Goal: Information Seeking & Learning: Stay updated

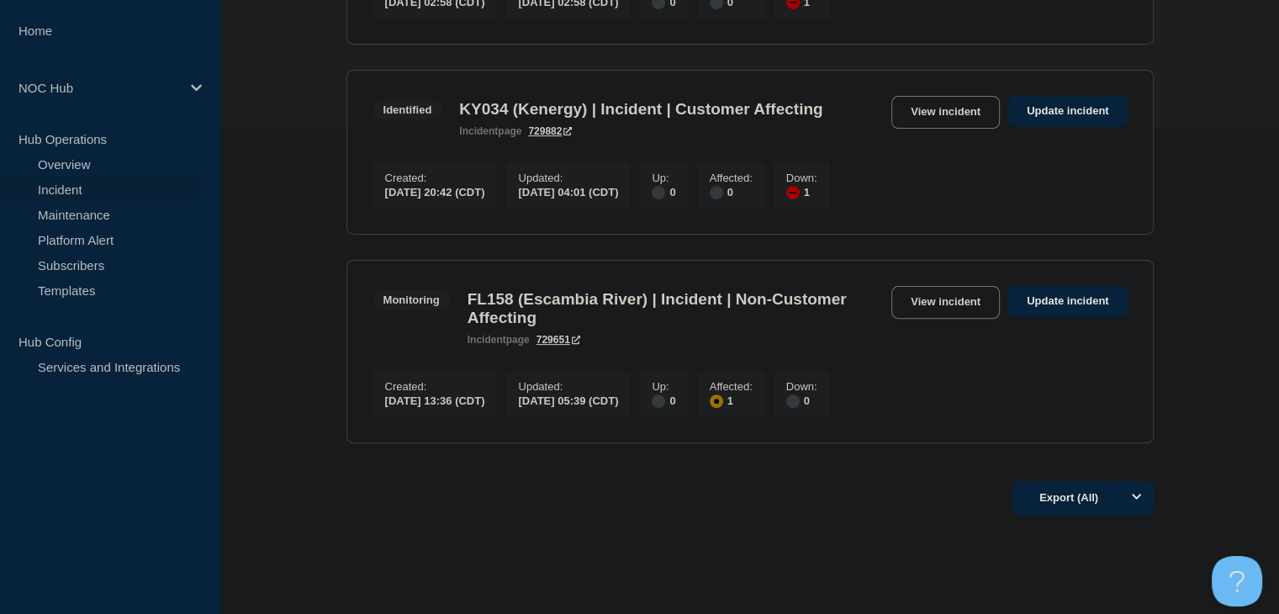
scroll to position [504, 0]
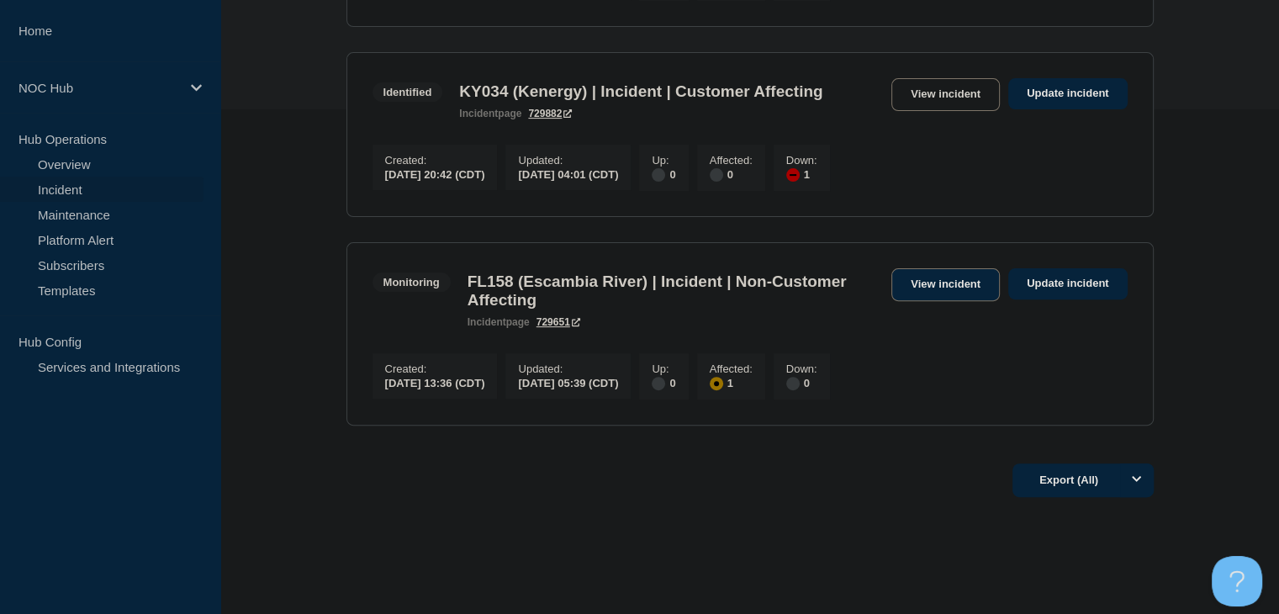
click at [965, 283] on link "View incident" at bounding box center [945, 284] width 108 height 33
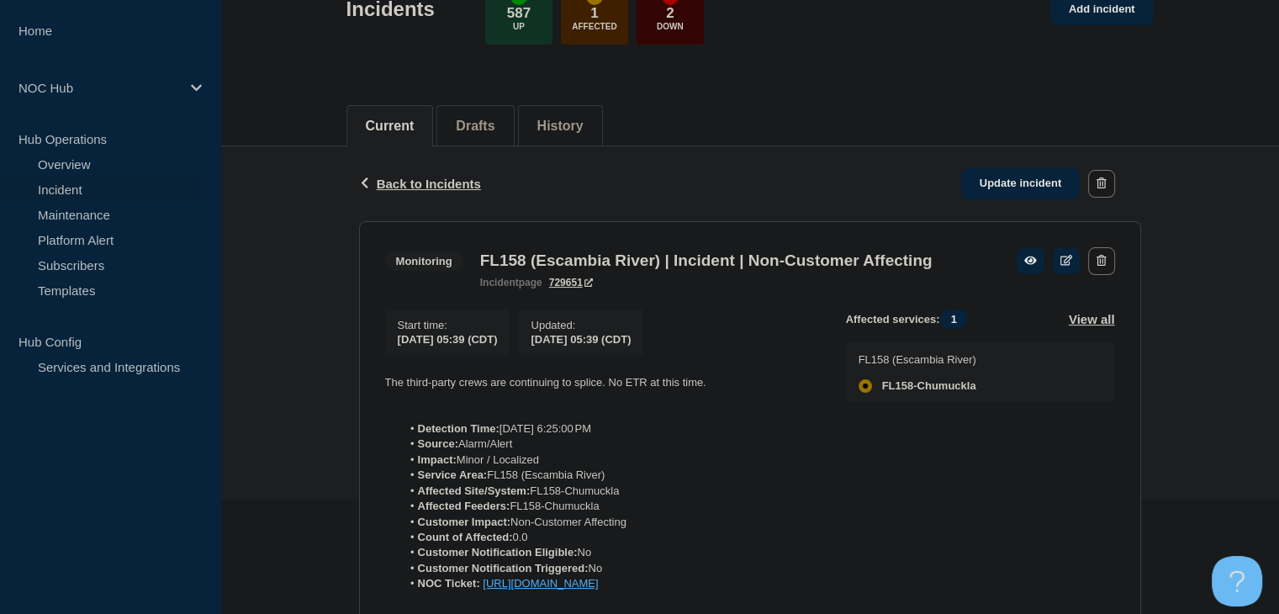
scroll to position [168, 0]
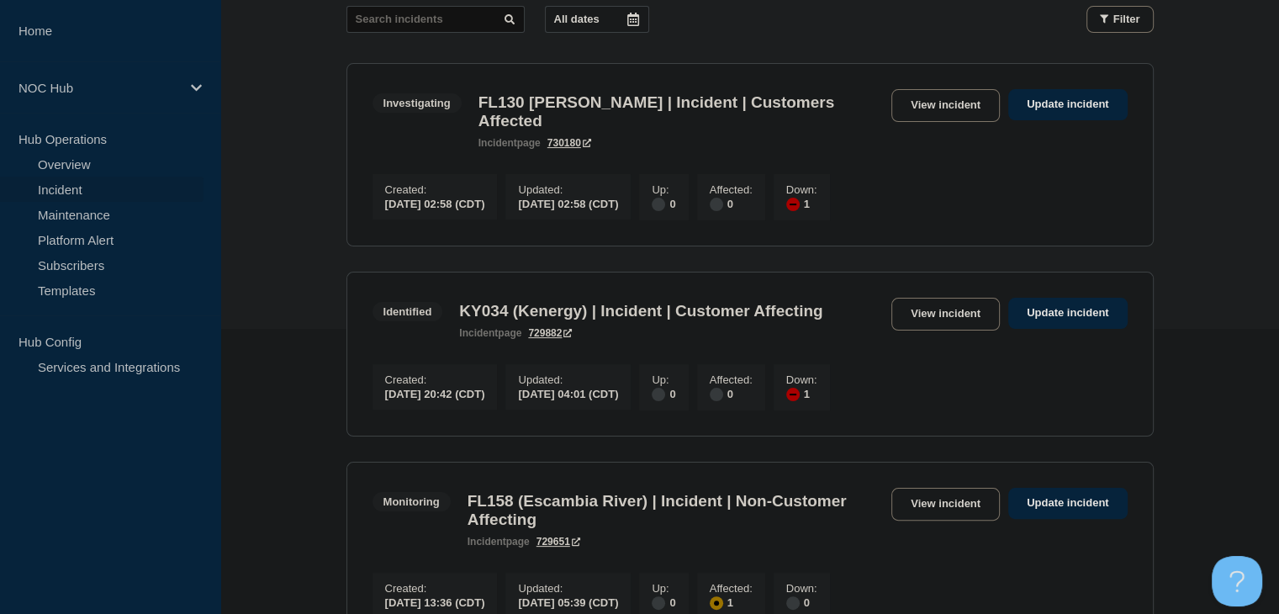
scroll to position [336, 0]
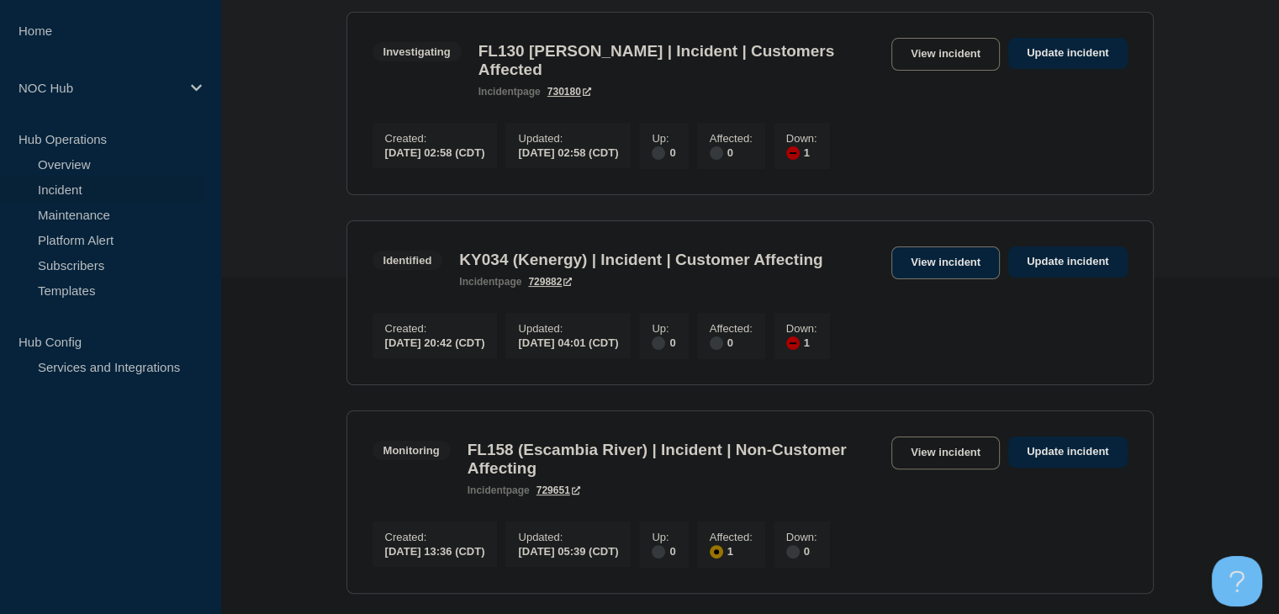
click at [894, 246] on link "View incident" at bounding box center [945, 262] width 108 height 33
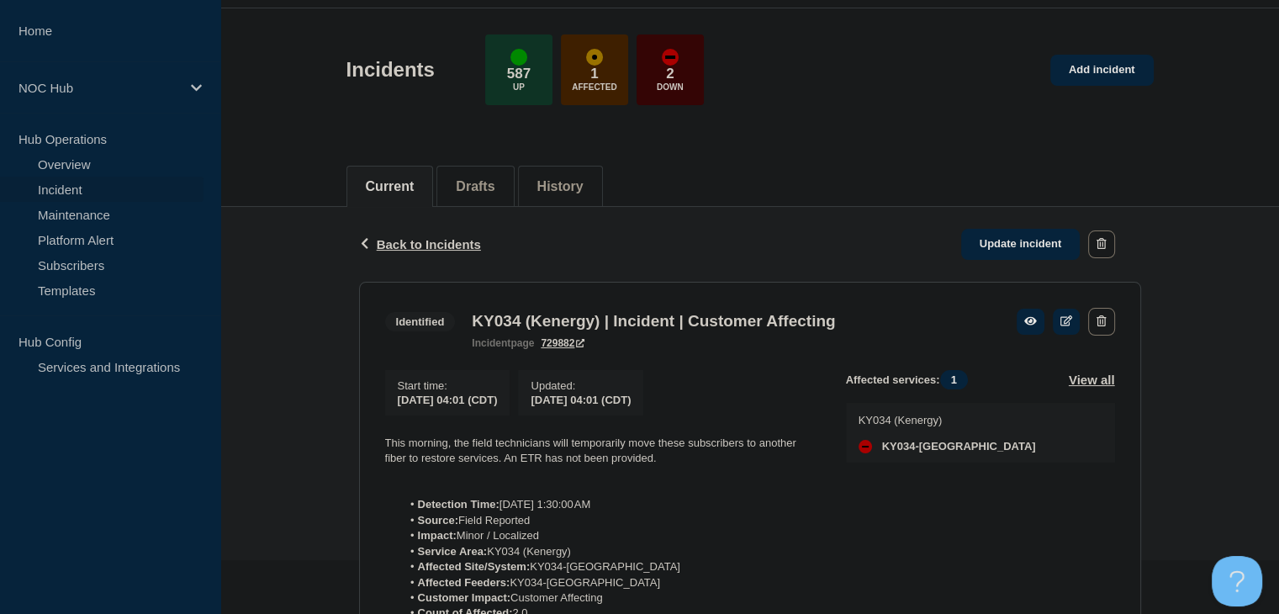
scroll to position [252, 0]
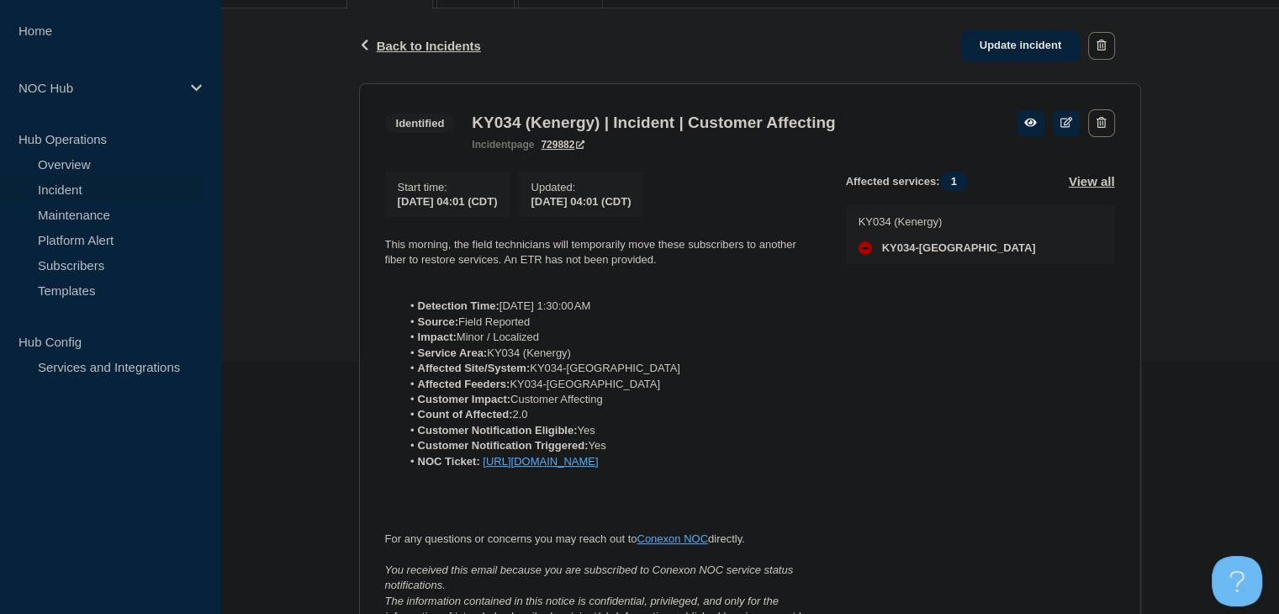
click at [67, 180] on link "Incident" at bounding box center [101, 189] width 203 height 25
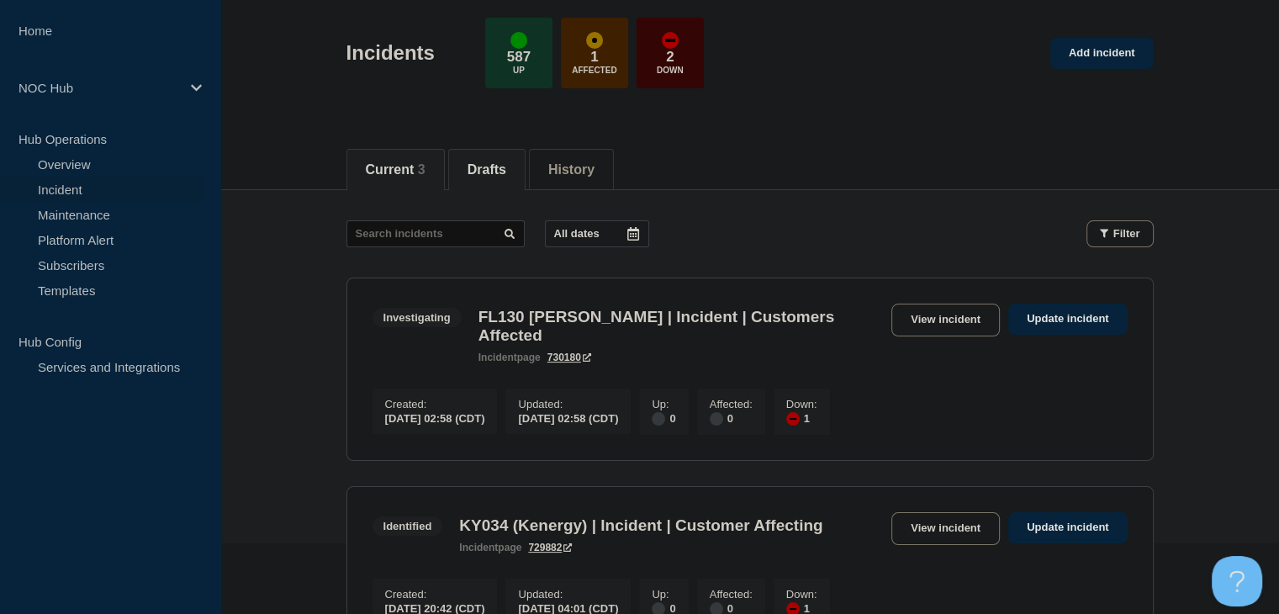
scroll to position [168, 0]
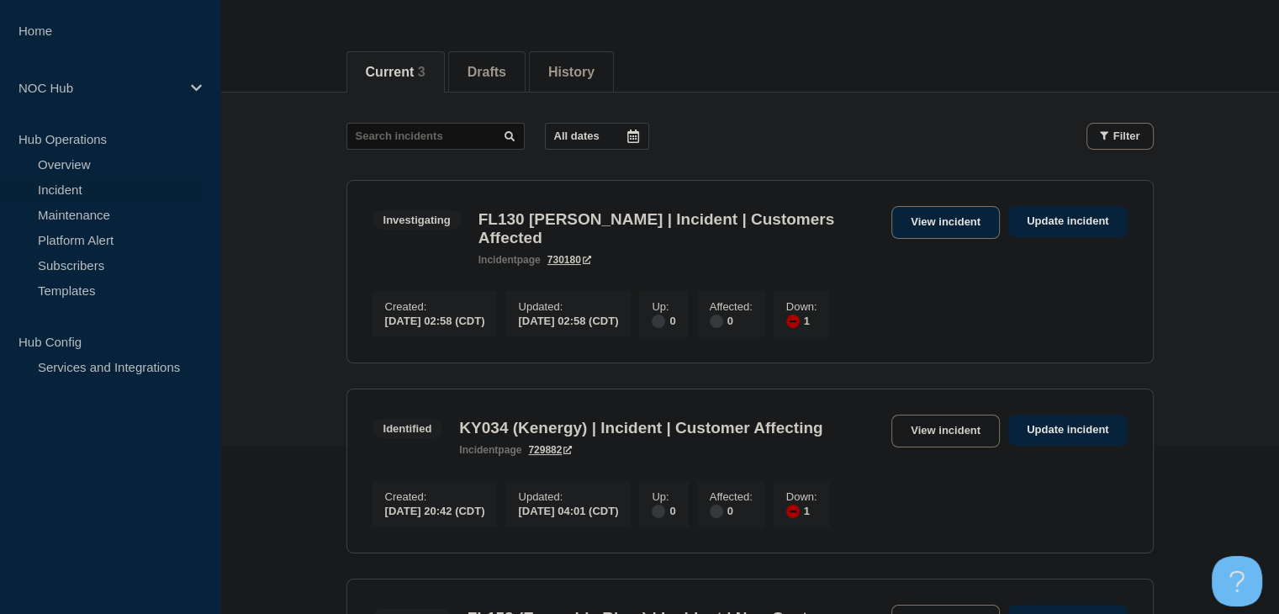
click at [899, 221] on link "View incident" at bounding box center [945, 222] width 108 height 33
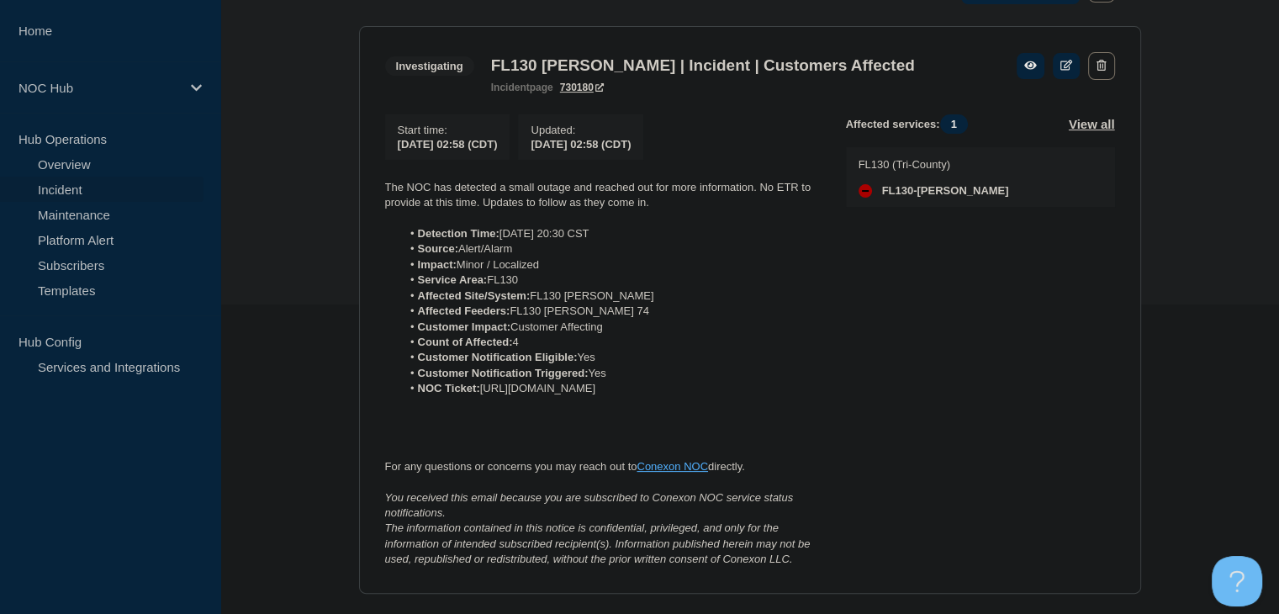
scroll to position [336, 0]
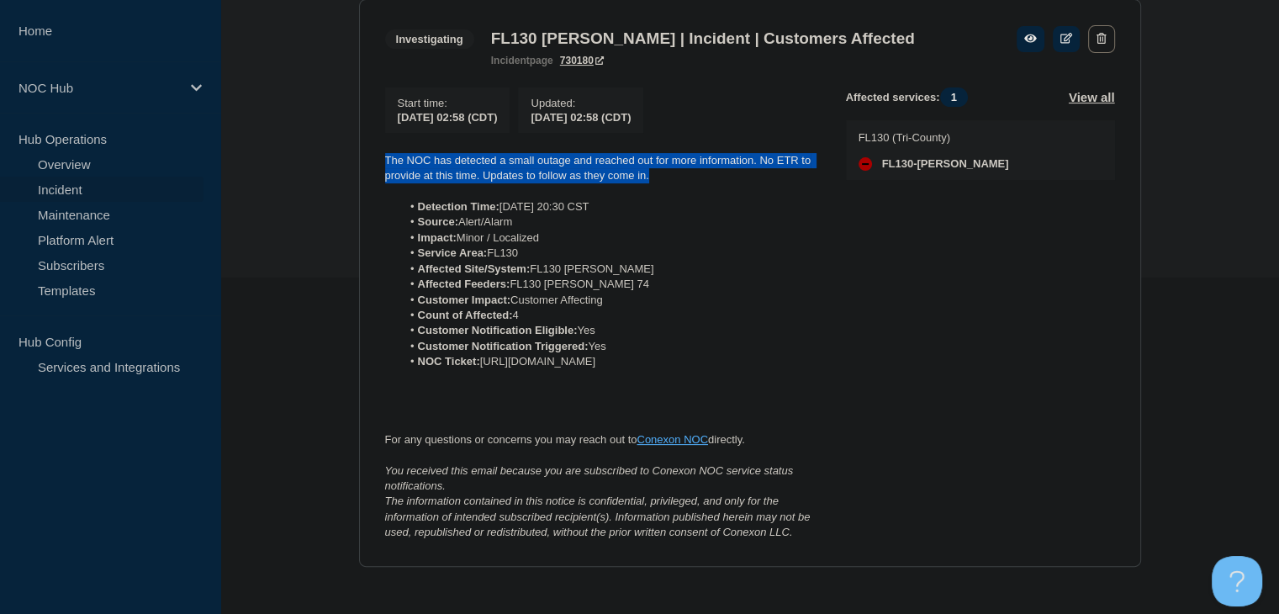
drag, startPoint x: 656, startPoint y: 182, endPoint x: 386, endPoint y: 159, distance: 271.7
click at [386, 159] on p "The NOC has detected a small outage and reached out for more information. No ET…" at bounding box center [602, 168] width 434 height 31
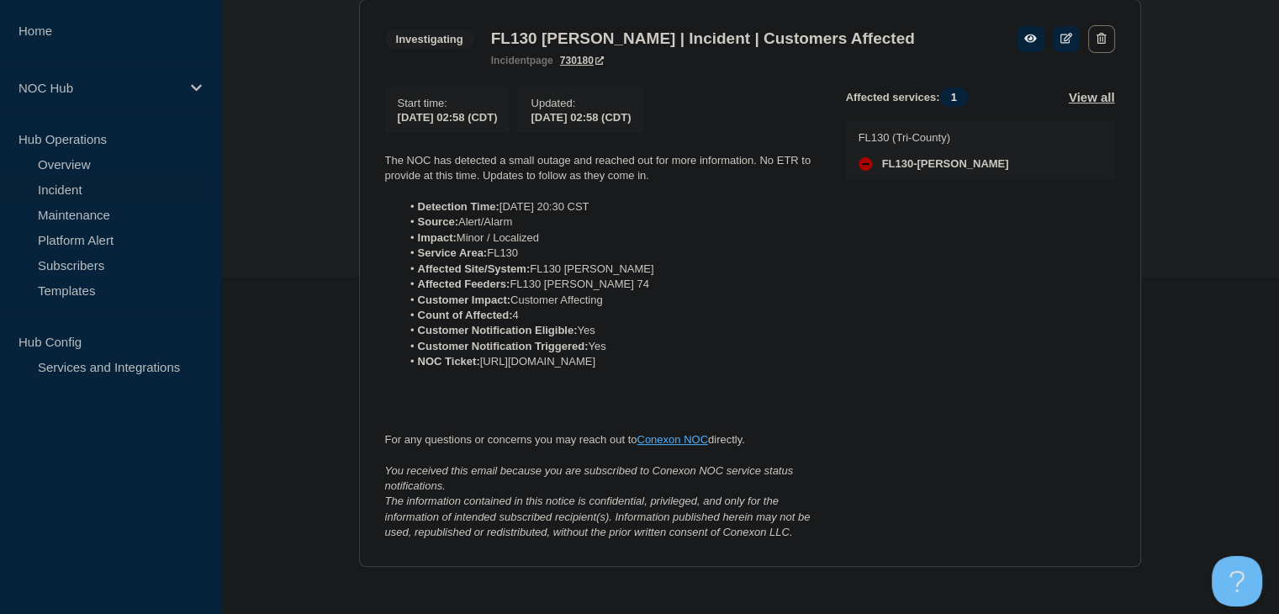
click at [565, 229] on li "Source: Alert/Alarm" at bounding box center [610, 221] width 418 height 15
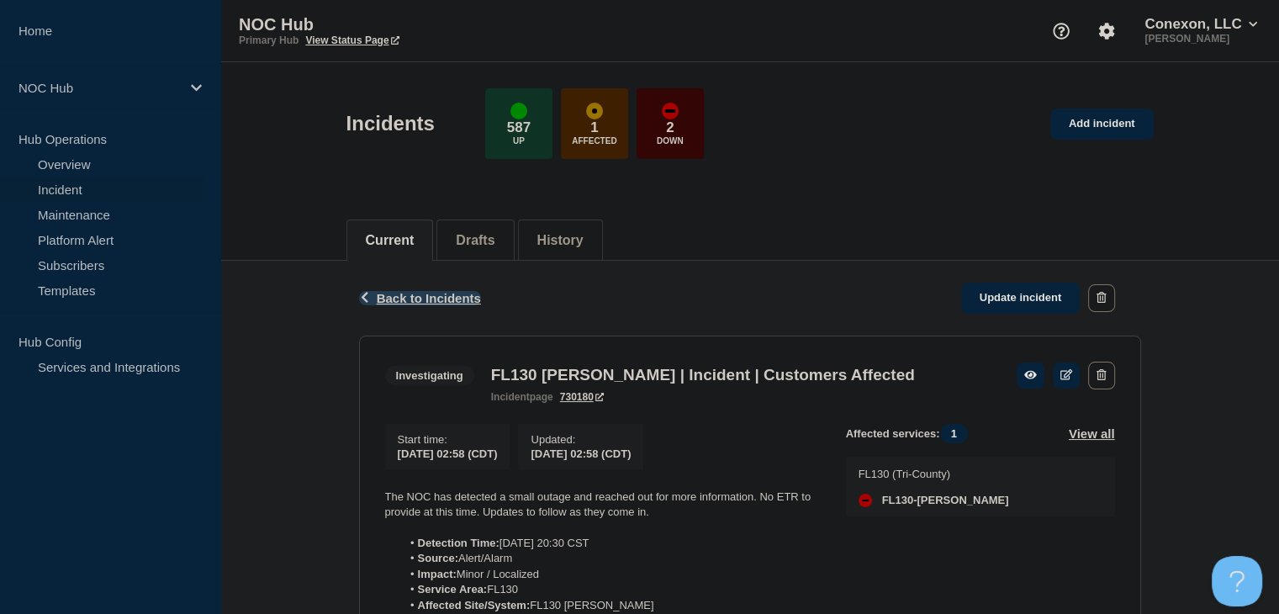
click at [424, 293] on span "Back to Incidents" at bounding box center [429, 298] width 104 height 14
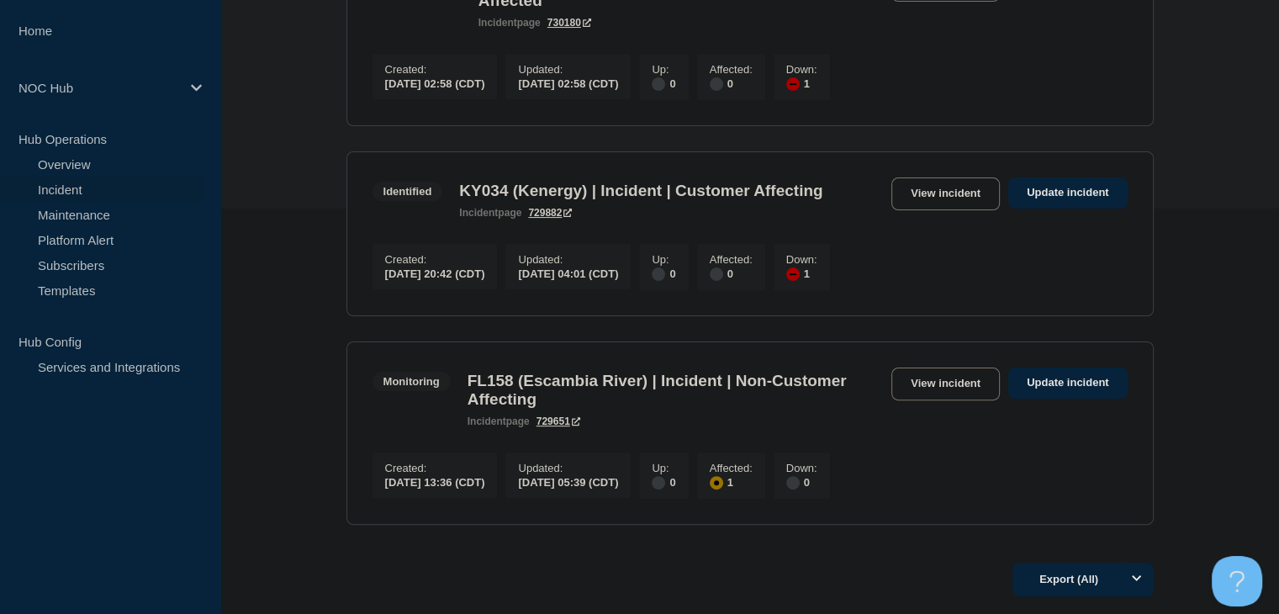
scroll to position [504, 0]
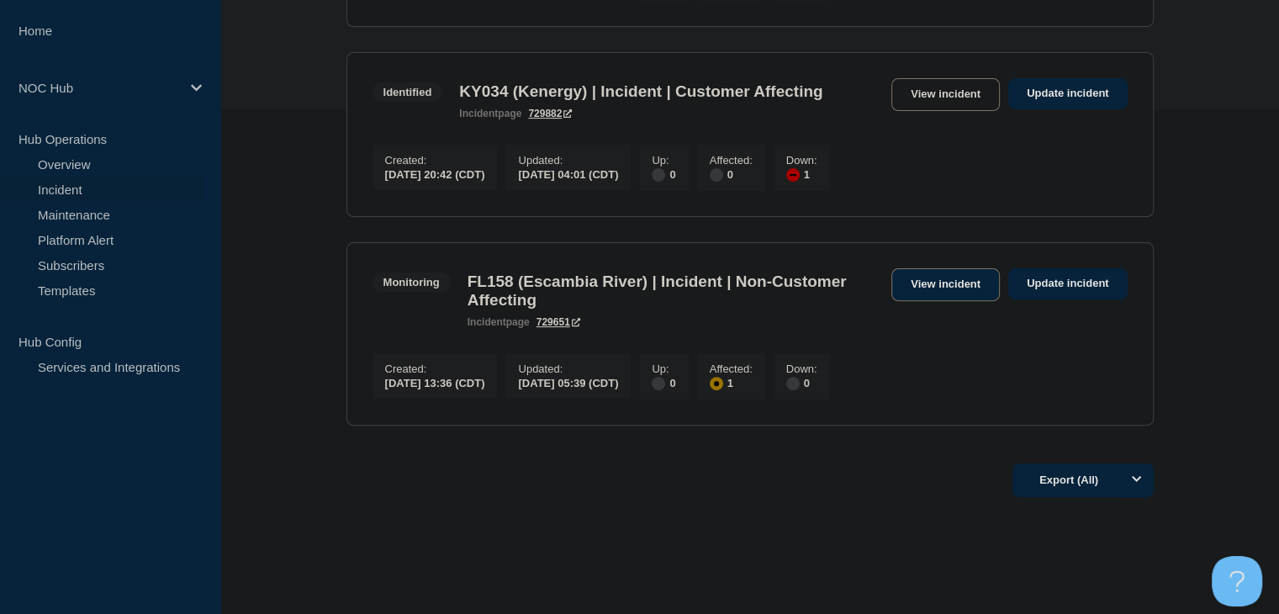
click at [931, 278] on link "View incident" at bounding box center [945, 284] width 108 height 33
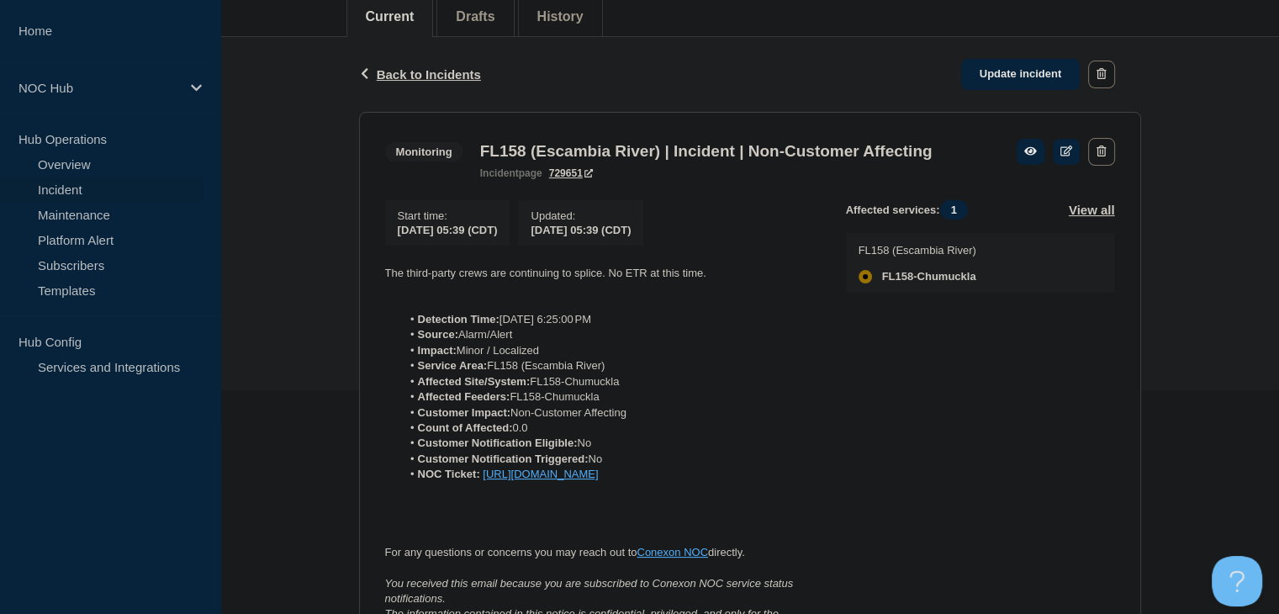
scroll to position [252, 0]
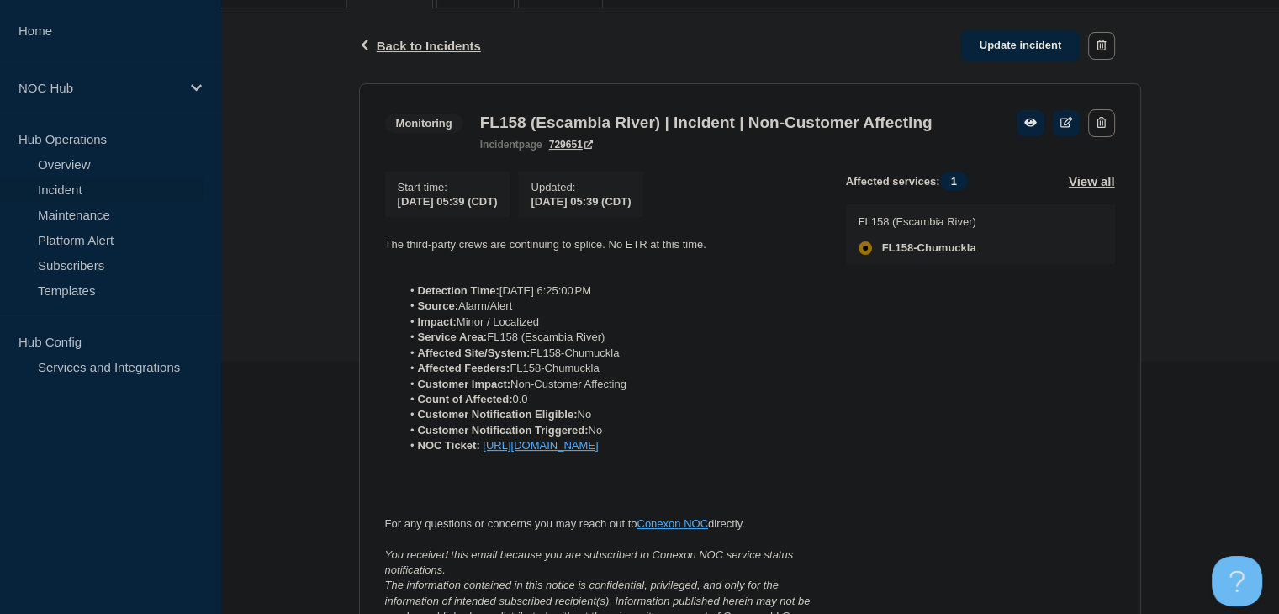
click at [77, 188] on link "Incident" at bounding box center [101, 189] width 203 height 25
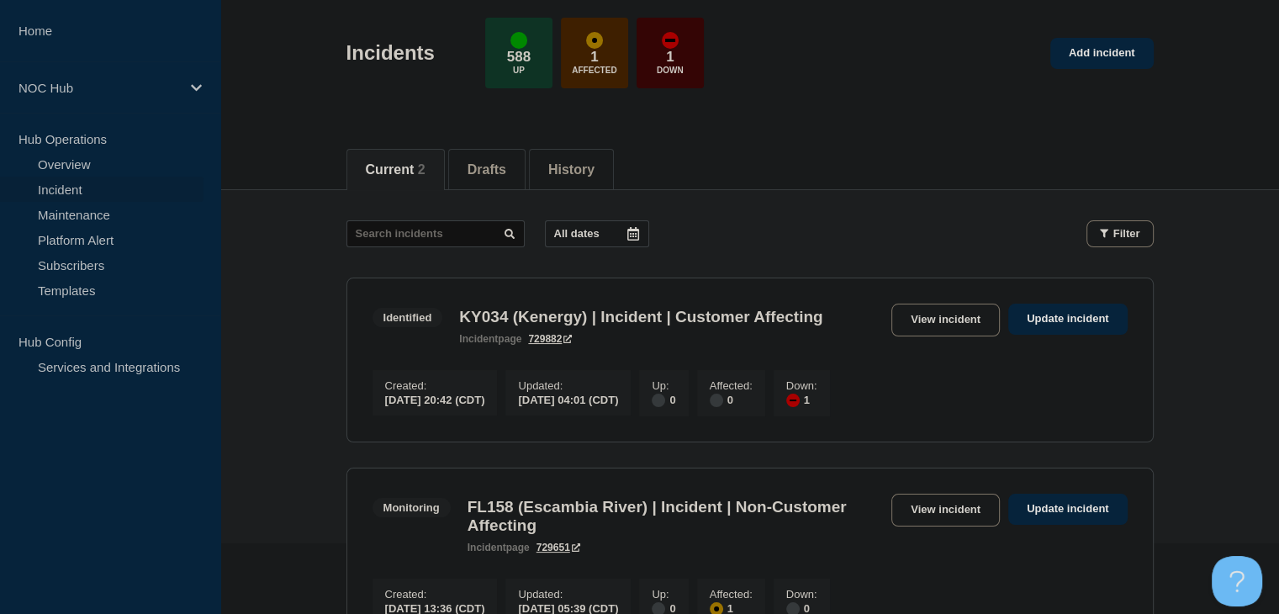
scroll to position [252, 0]
